Goal: Communication & Community: Ask a question

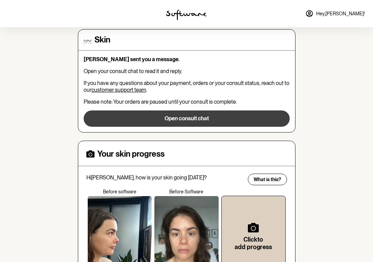
click at [123, 121] on button "Open consult chat" at bounding box center [187, 119] width 206 height 16
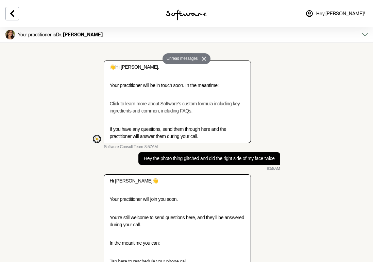
scroll to position [1624, 0]
type textarea "Thanks [PERSON_NAME]. I forgot to add I have started using dermatologica [MEDIC…"
type textarea "I have been using it for maybe 6 months, no major change in size during this ti…"
